Goal: Find specific page/section: Find specific page/section

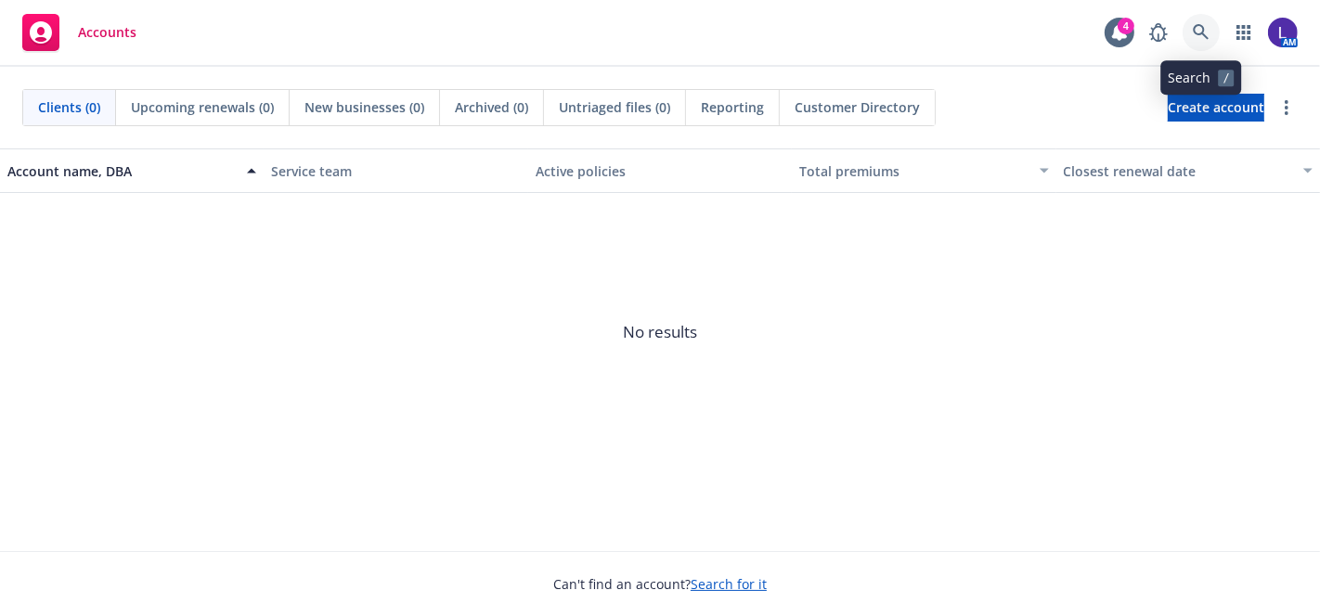
click at [1193, 20] on link at bounding box center [1200, 32] width 37 height 37
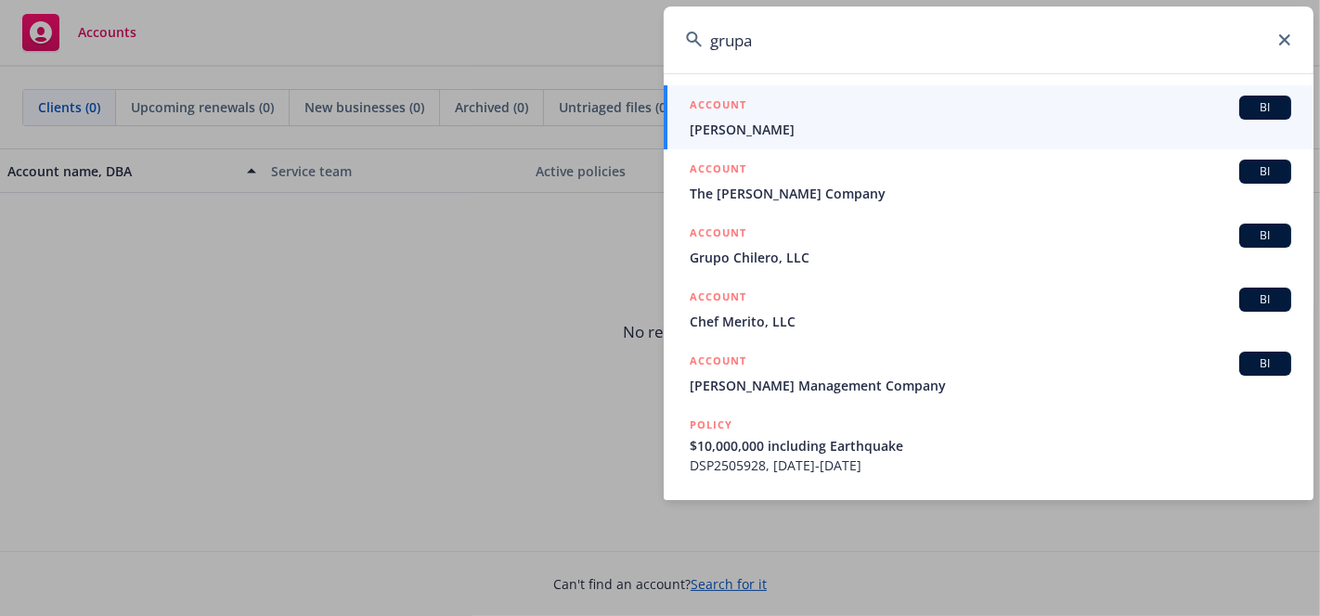
drag, startPoint x: 857, startPoint y: 37, endPoint x: 646, endPoint y: 39, distance: 211.6
click at [646, 39] on div "grupa ACCOUNT BI [PERSON_NAME] ACCOUNT BI The [PERSON_NAME] Company ACCOUNT BI …" at bounding box center [660, 308] width 1320 height 616
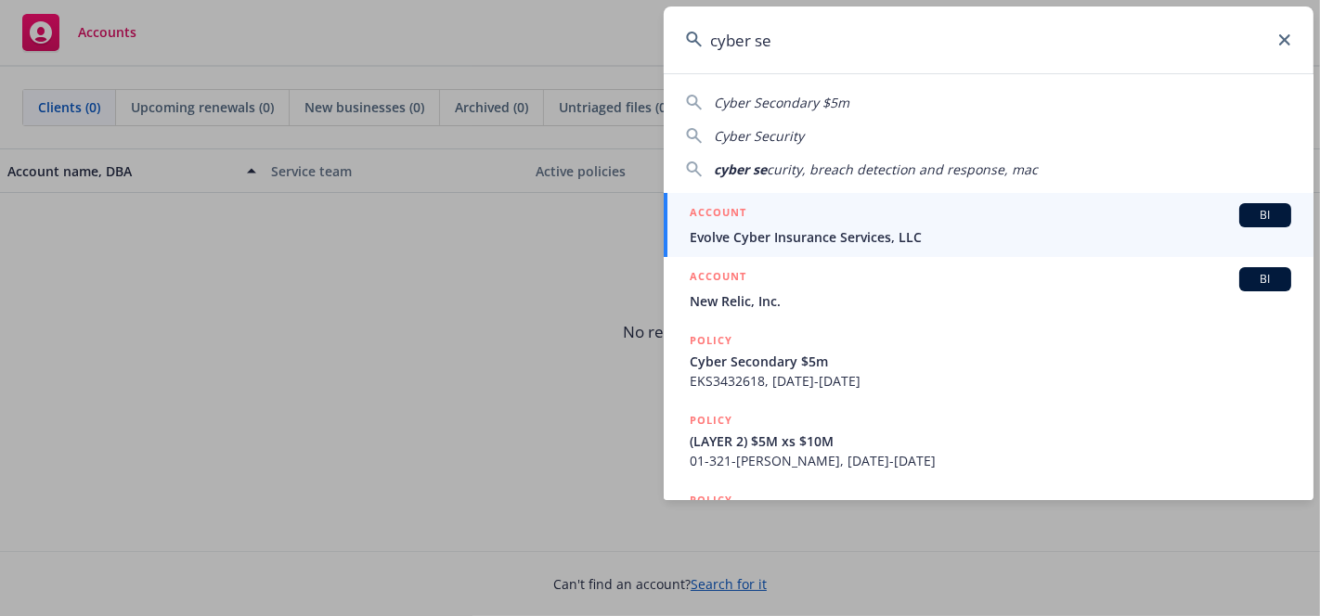
click at [742, 135] on span "Cyber Security" at bounding box center [759, 136] width 90 height 18
type input "Cyber Security"
